Goal: Task Accomplishment & Management: Manage account settings

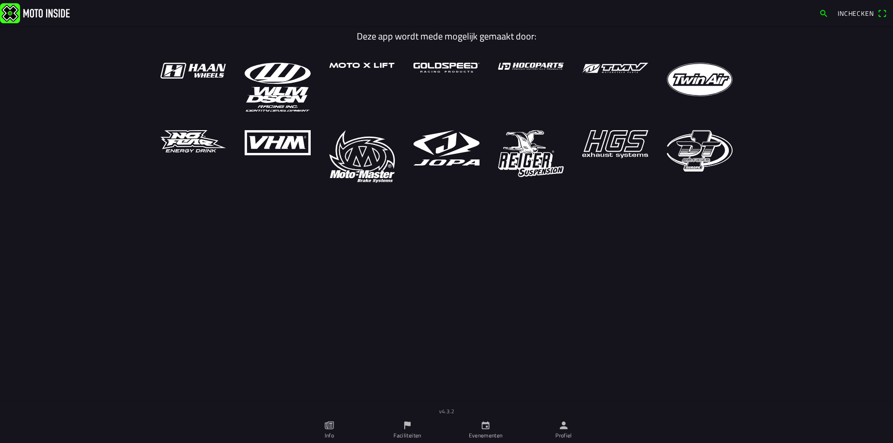
click at [412, 427] on ion-label "Faciliteiten" at bounding box center [406, 436] width 27 height 8
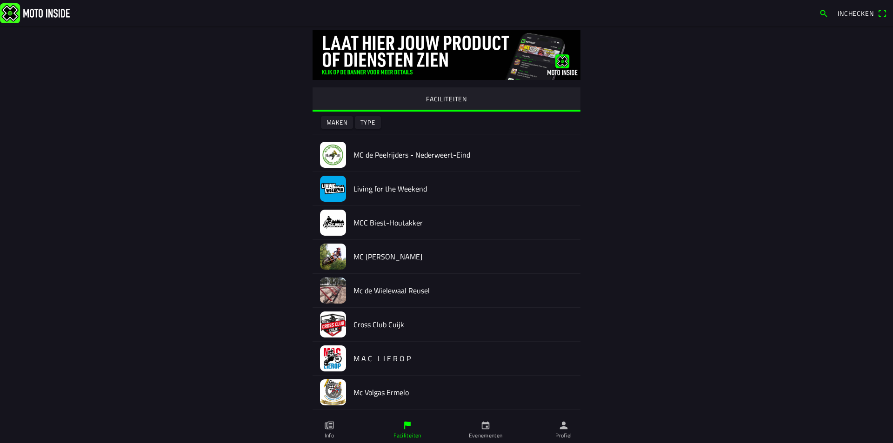
click at [481, 427] on icon "calendar" at bounding box center [485, 425] width 10 height 10
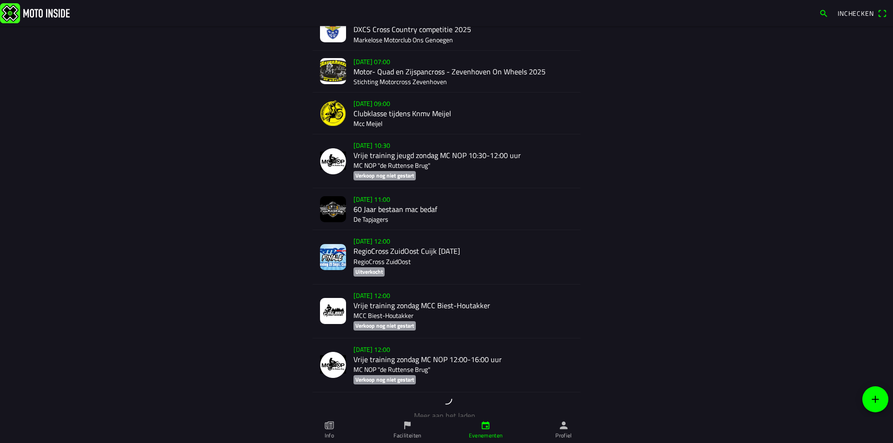
scroll to position [1615, 0]
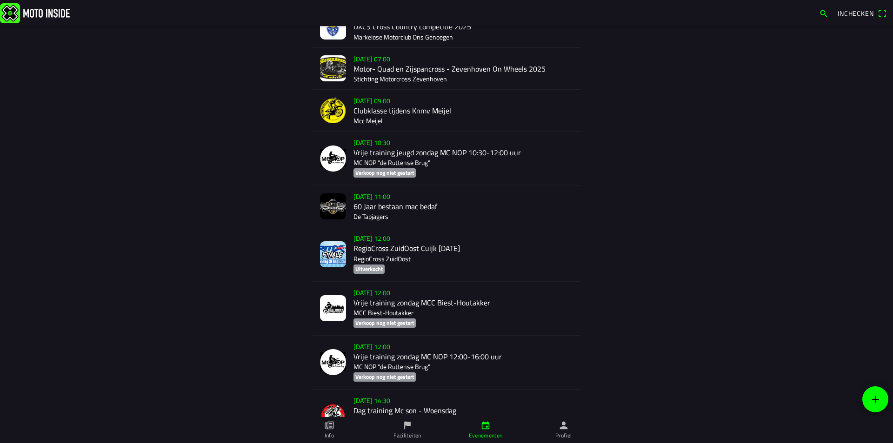
click at [385, 241] on div "[DATE] 12:00 RegioCross ZuidOost Cuijk [DATE] RegioCross ZuidOost Uitverkocht" at bounding box center [462, 253] width 219 height 53
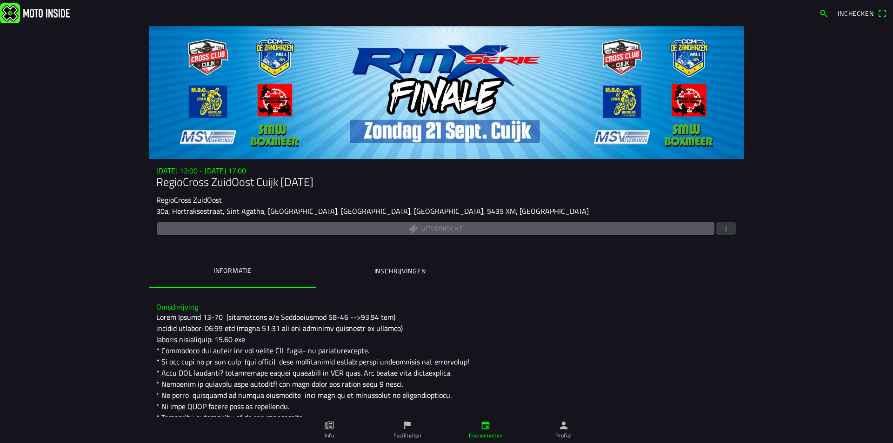
click at [722, 229] on span "button" at bounding box center [726, 228] width 8 height 13
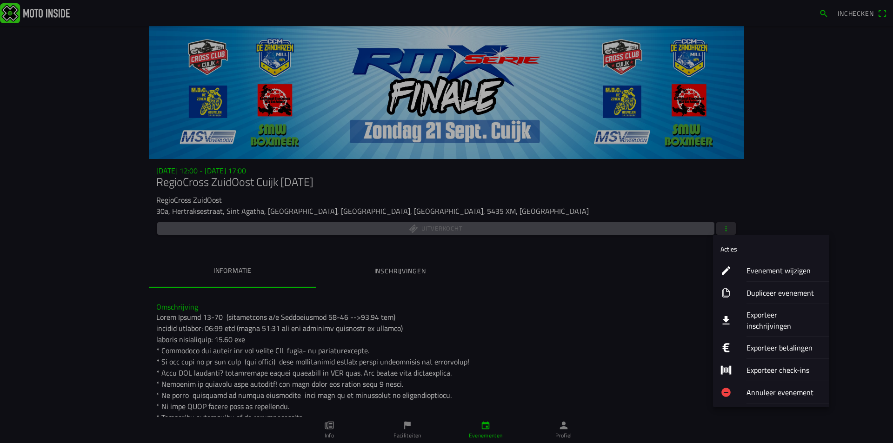
click at [762, 272] on ion-label "Evenement wijzigen" at bounding box center [783, 270] width 75 height 11
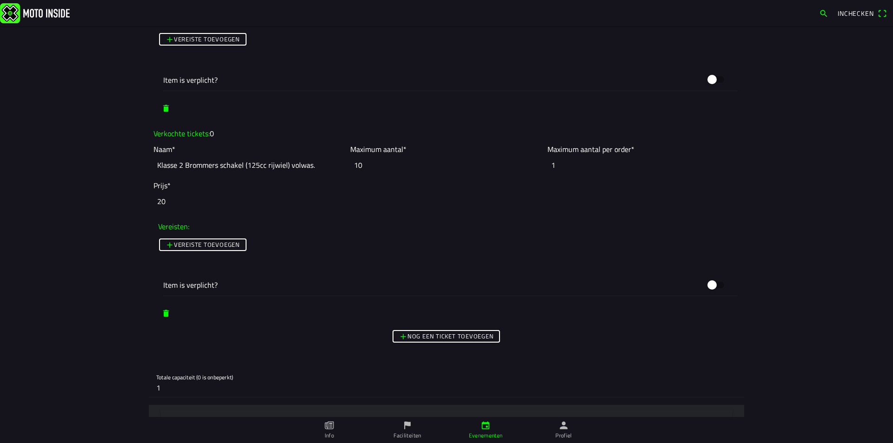
scroll to position [3813, 0]
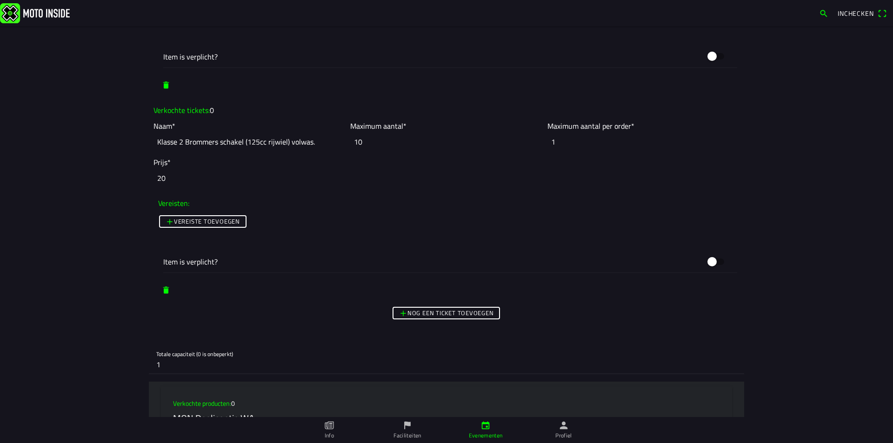
drag, startPoint x: 159, startPoint y: 368, endPoint x: 147, endPoint y: 367, distance: 12.1
click at [149, 367] on div "Totale capaciteit (0 is onbeperkt) 1" at bounding box center [446, 359] width 595 height 30
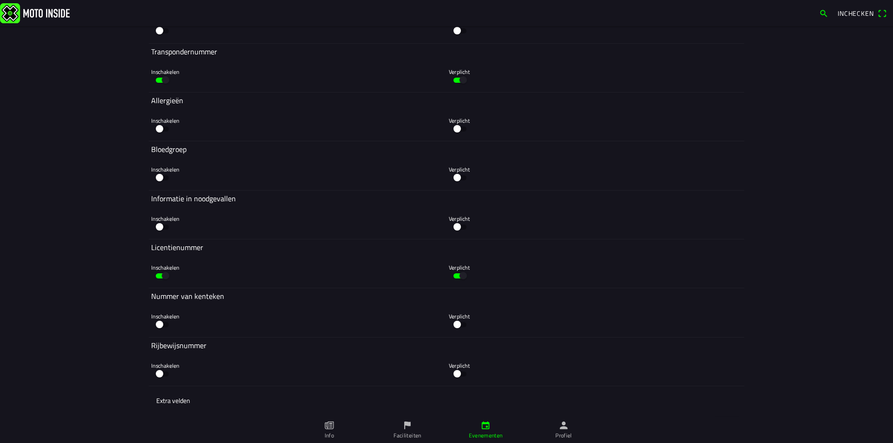
scroll to position [5654, 0]
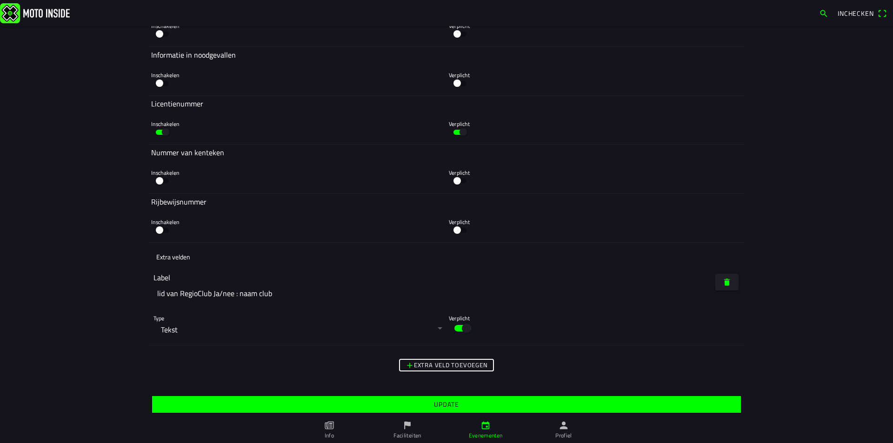
type input "0"
click at [0, 0] on slot "Update" at bounding box center [0, 0] width 0 height 0
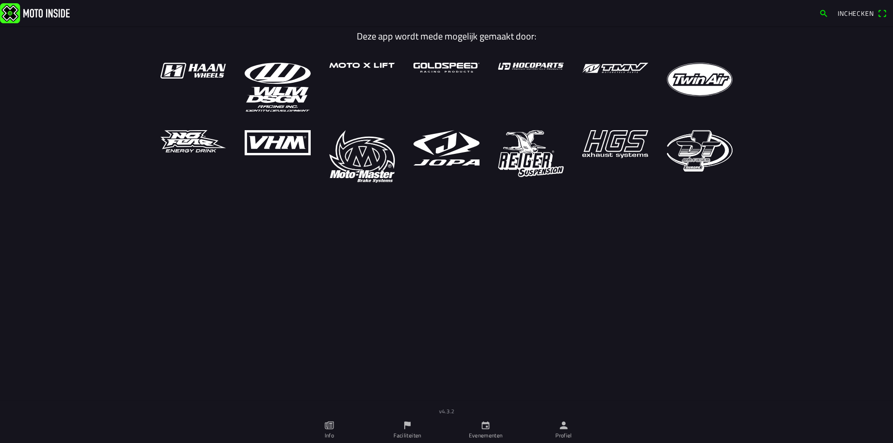
click at [483, 427] on link "Evenementen" at bounding box center [485, 430] width 78 height 26
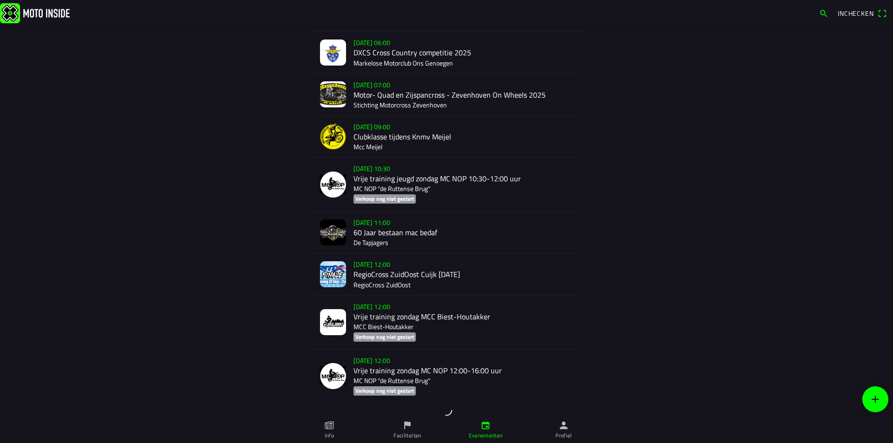
scroll to position [1615, 0]
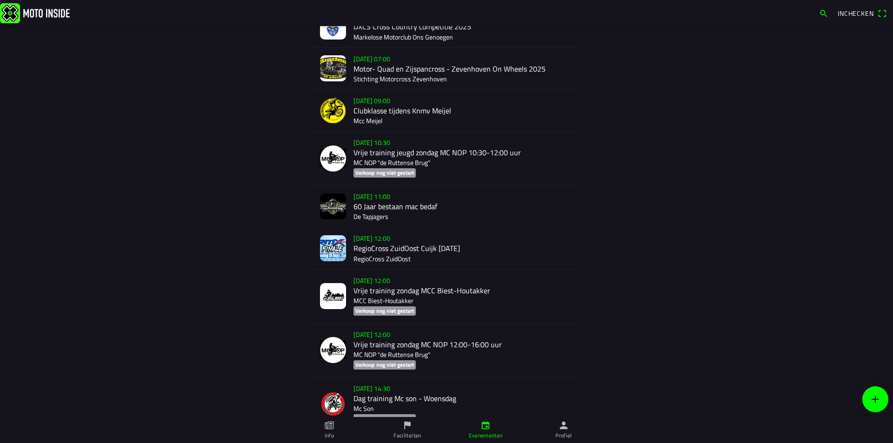
click at [386, 239] on div "zo 21 sep. - 12:00 RegioCross ZuidOost Cuijk Zondag 21-09-25 RegioCross ZuidOost" at bounding box center [462, 247] width 219 height 41
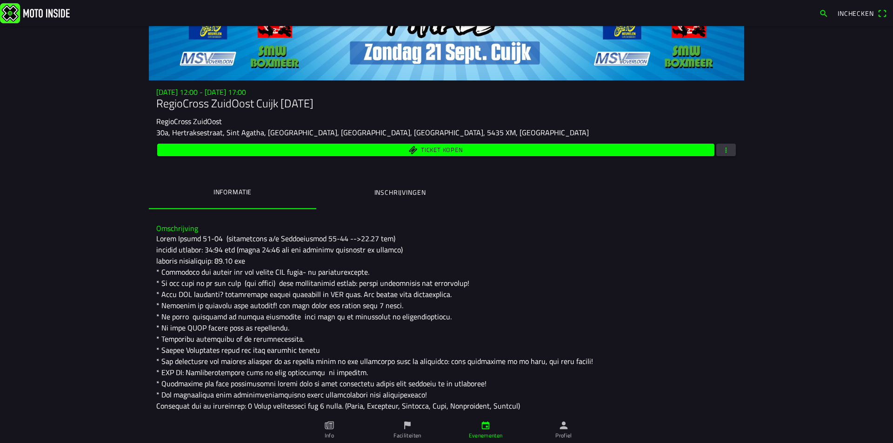
scroll to position [65, 0]
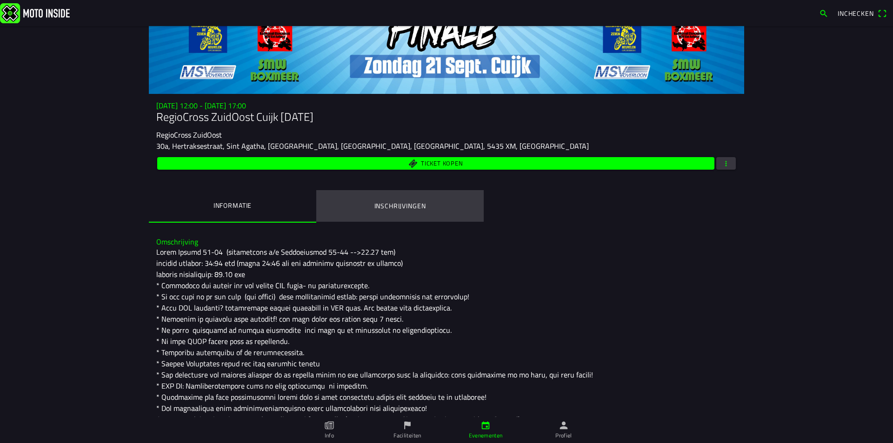
click at [405, 208] on ion-label "Inschrijvingen" at bounding box center [400, 206] width 52 height 10
